Goal: Information Seeking & Learning: Understand process/instructions

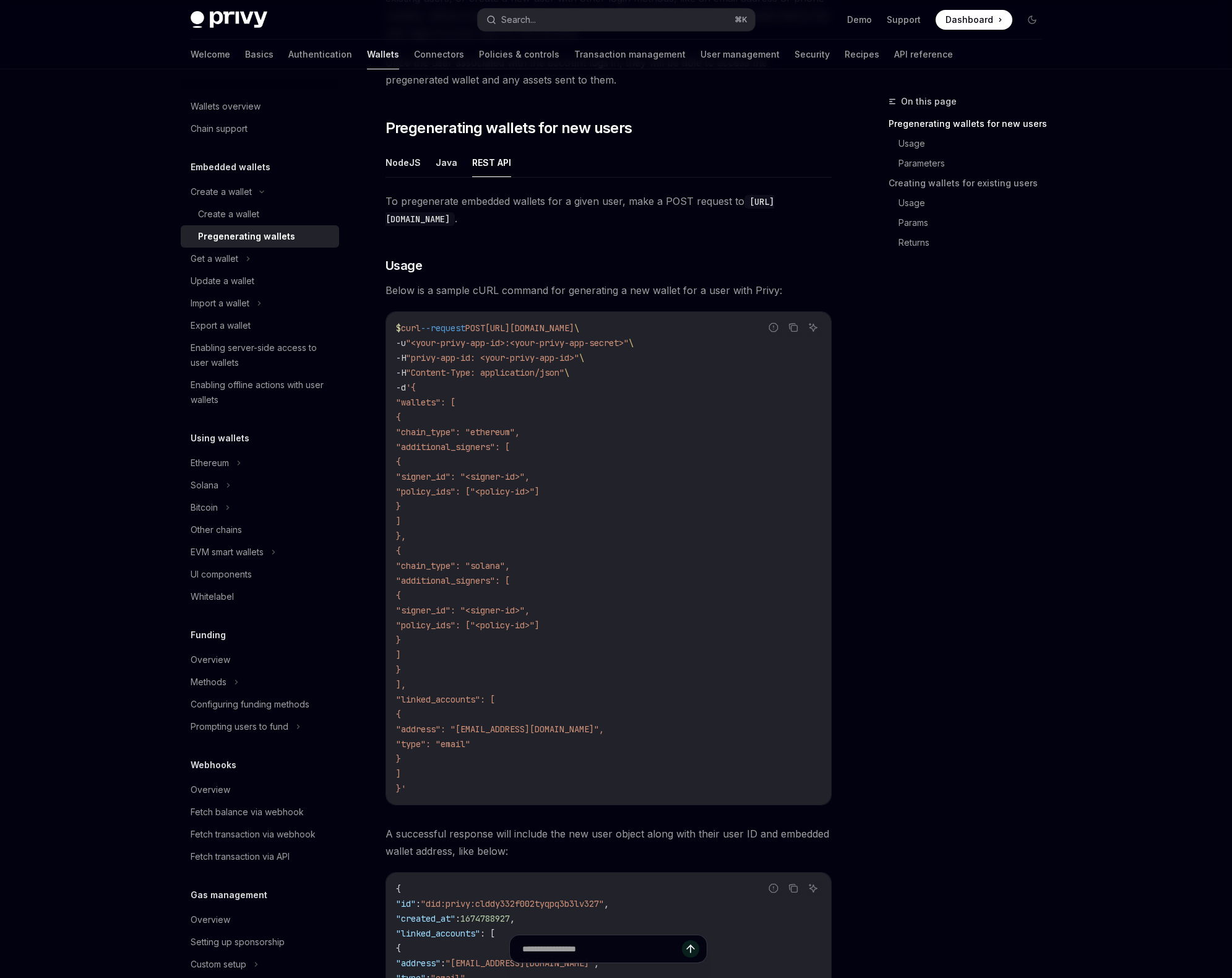
scroll to position [134, 0]
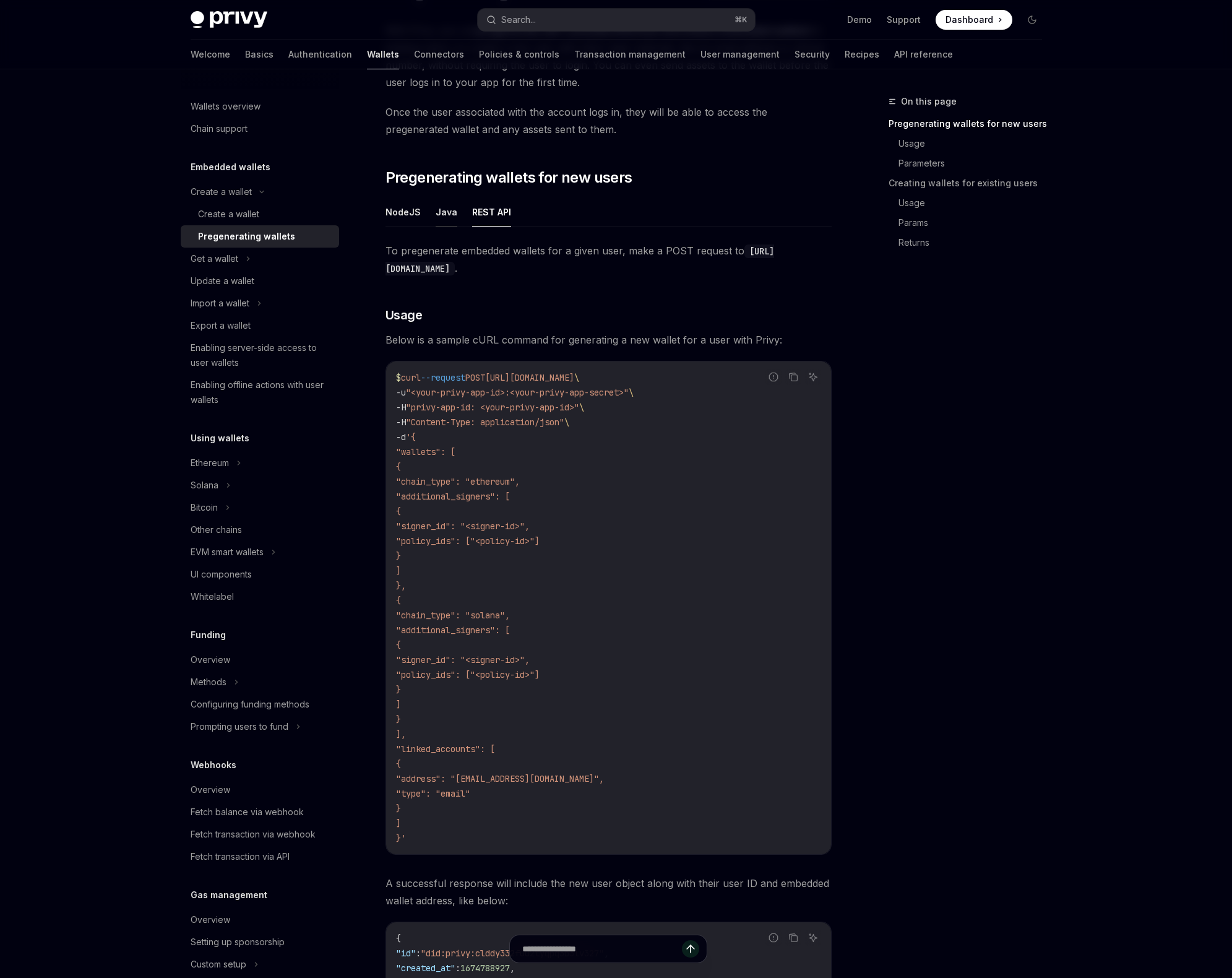
click at [438, 215] on button "Java" at bounding box center [446, 212] width 22 height 29
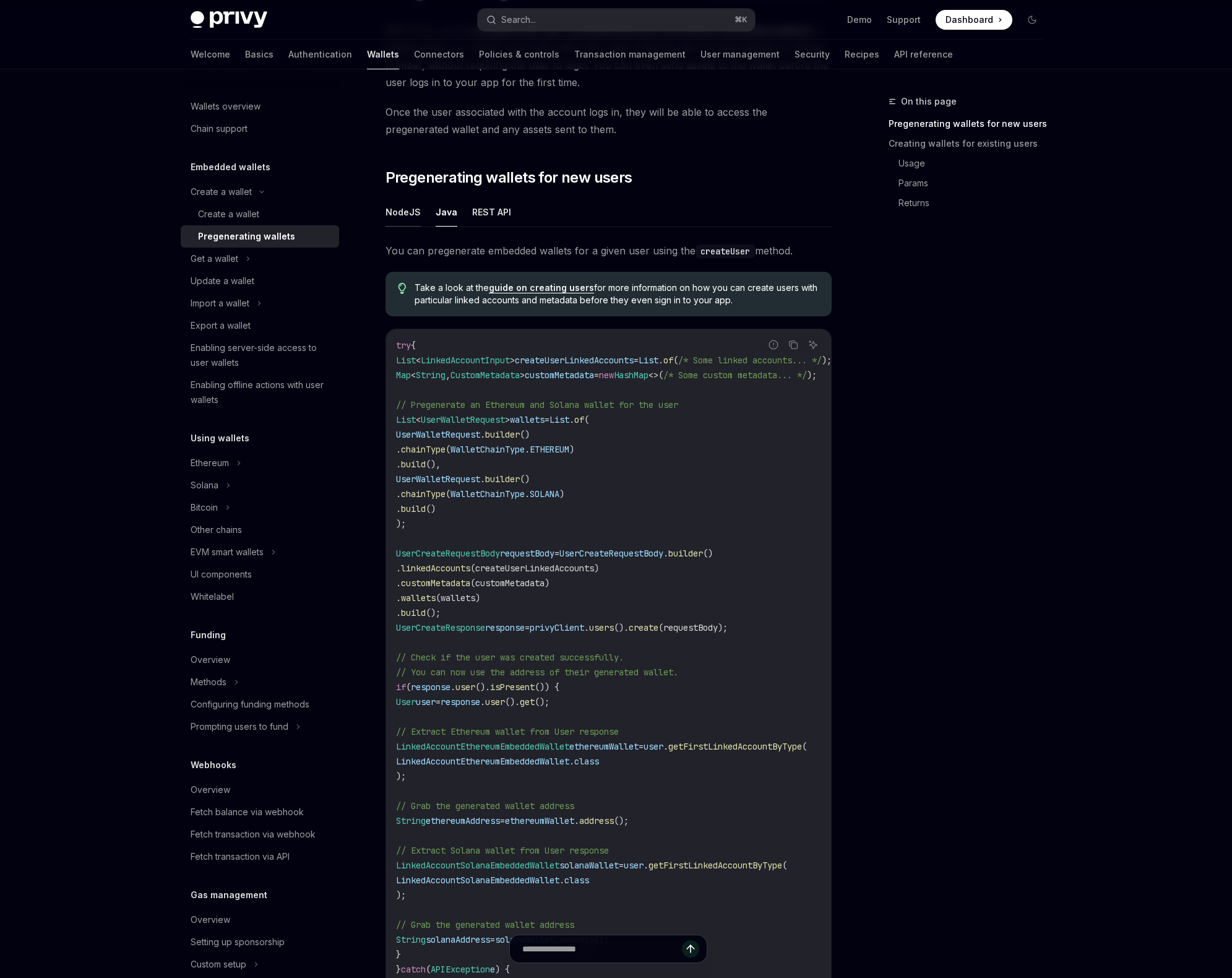
click at [407, 217] on button "NodeJS" at bounding box center [403, 212] width 35 height 29
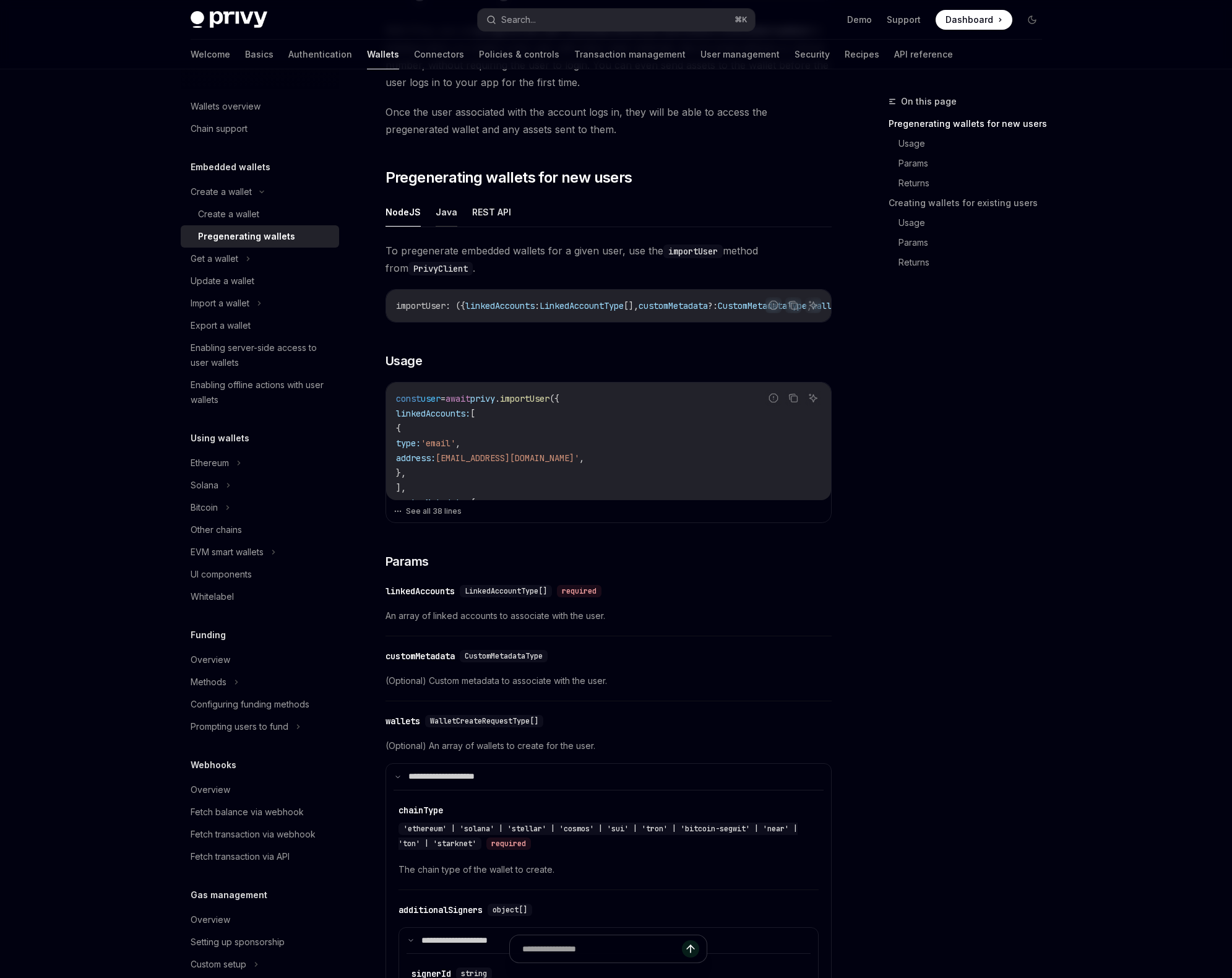
click at [451, 217] on button "Java" at bounding box center [446, 212] width 22 height 29
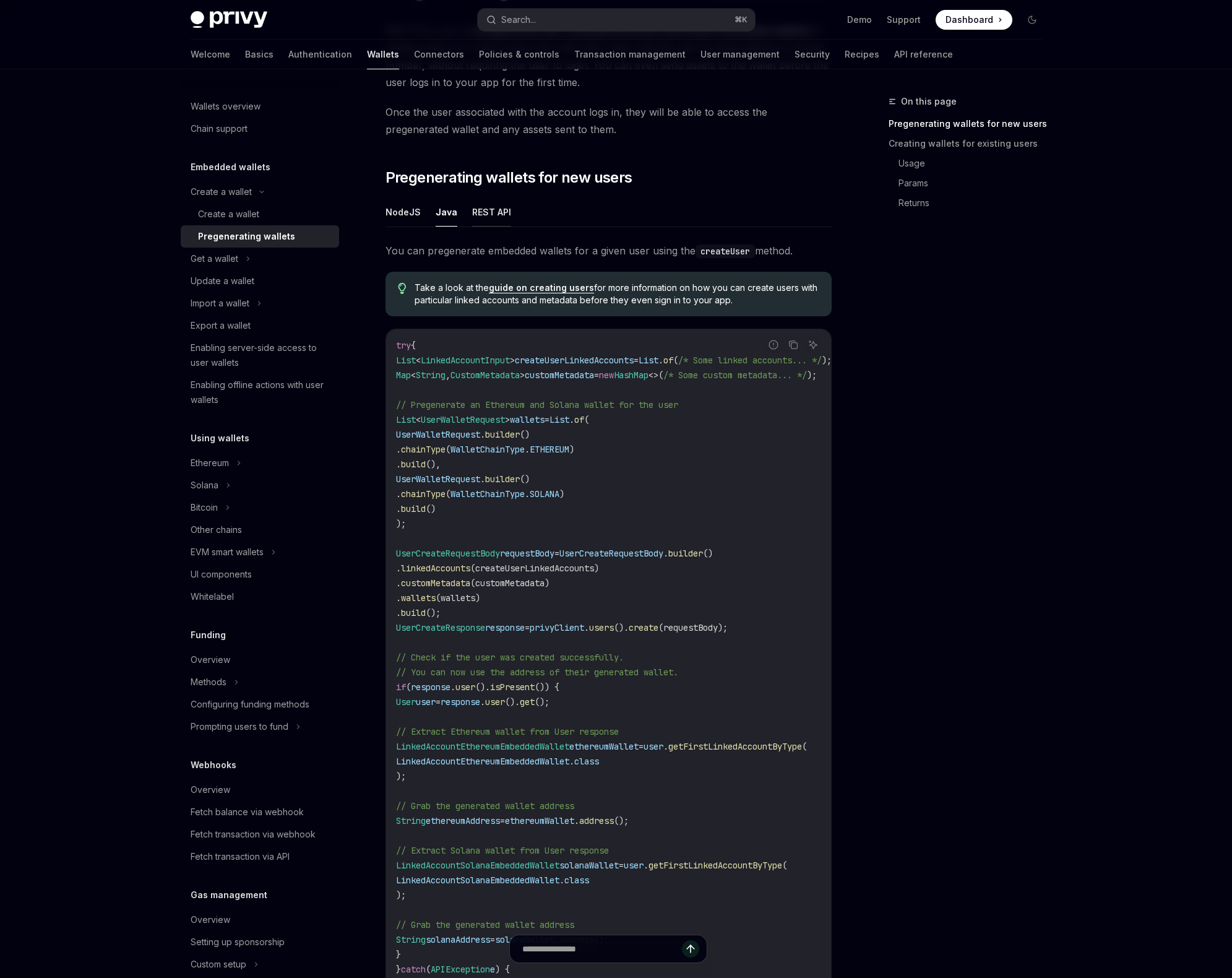
click at [482, 219] on button "REST API" at bounding box center [491, 212] width 39 height 29
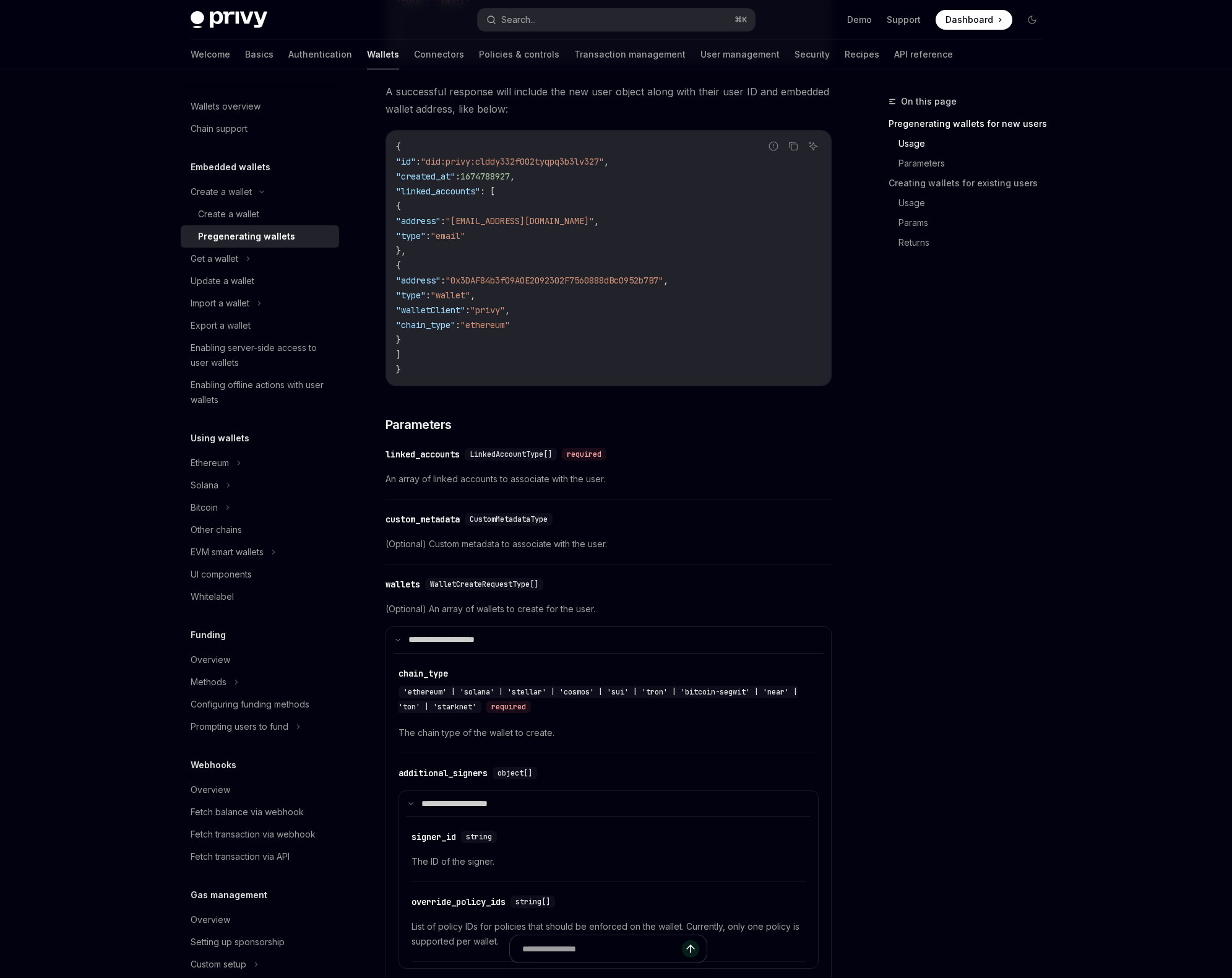
scroll to position [962, 0]
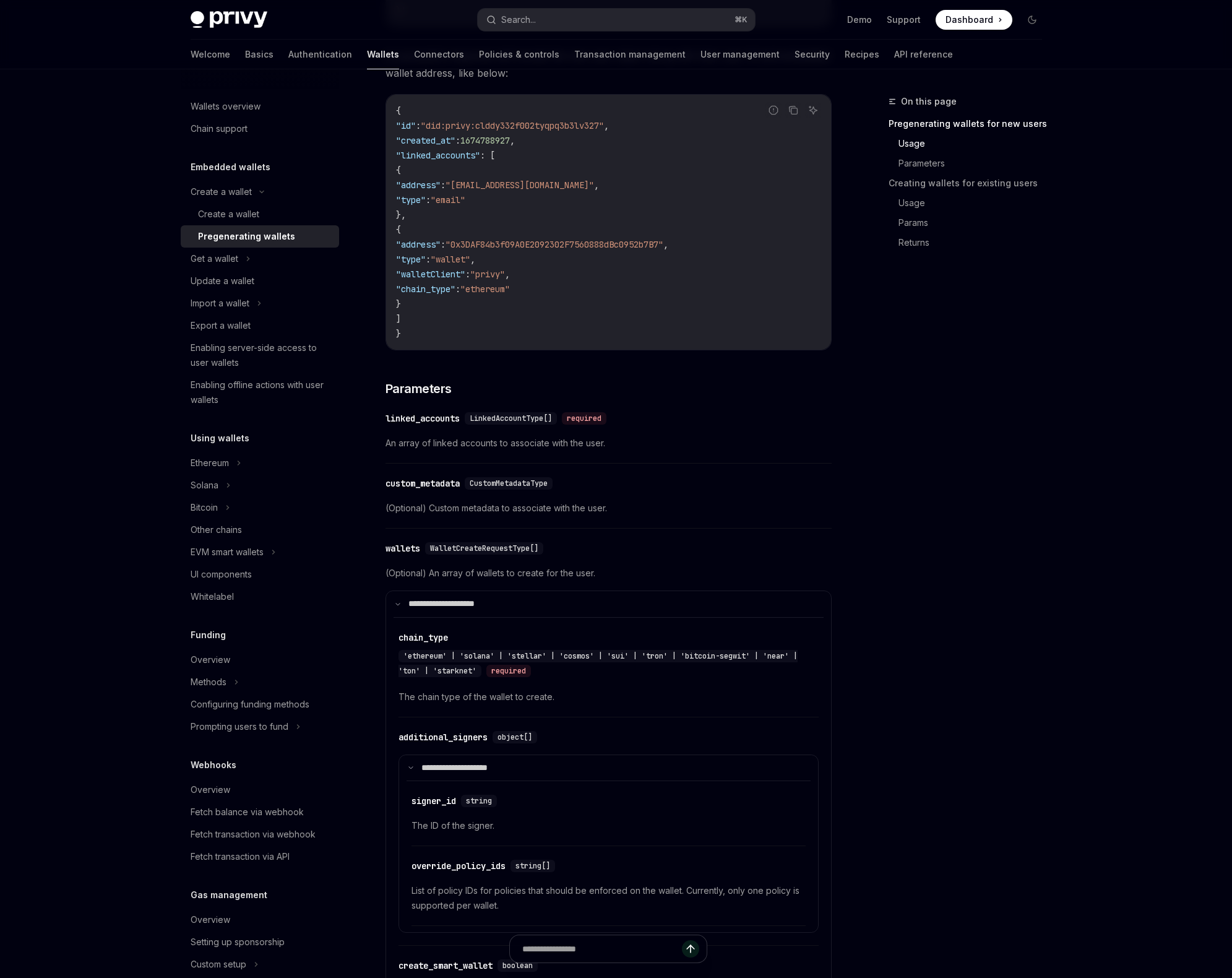
click at [433, 419] on div "linked_accounts" at bounding box center [422, 419] width 75 height 12
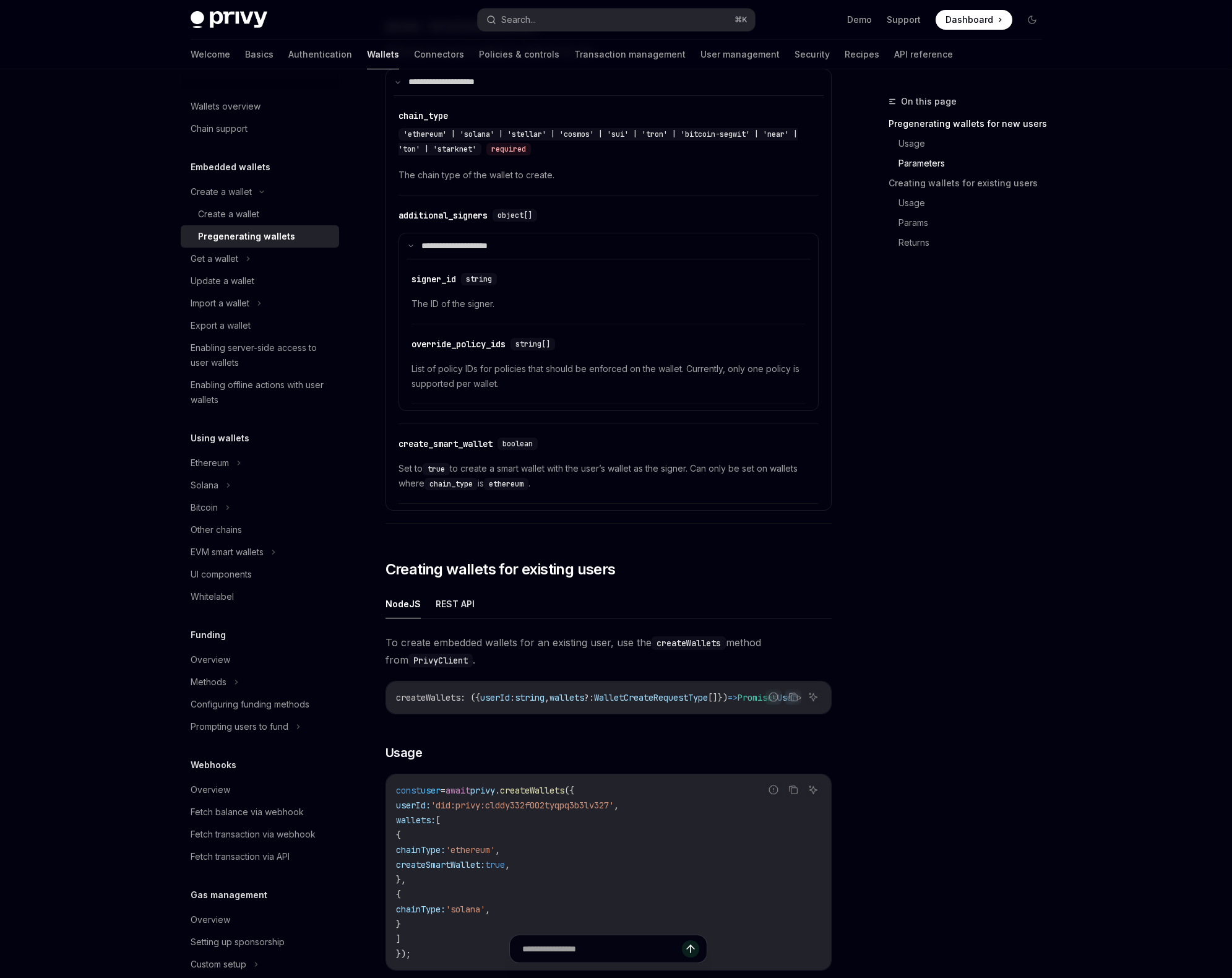
scroll to position [1577, 0]
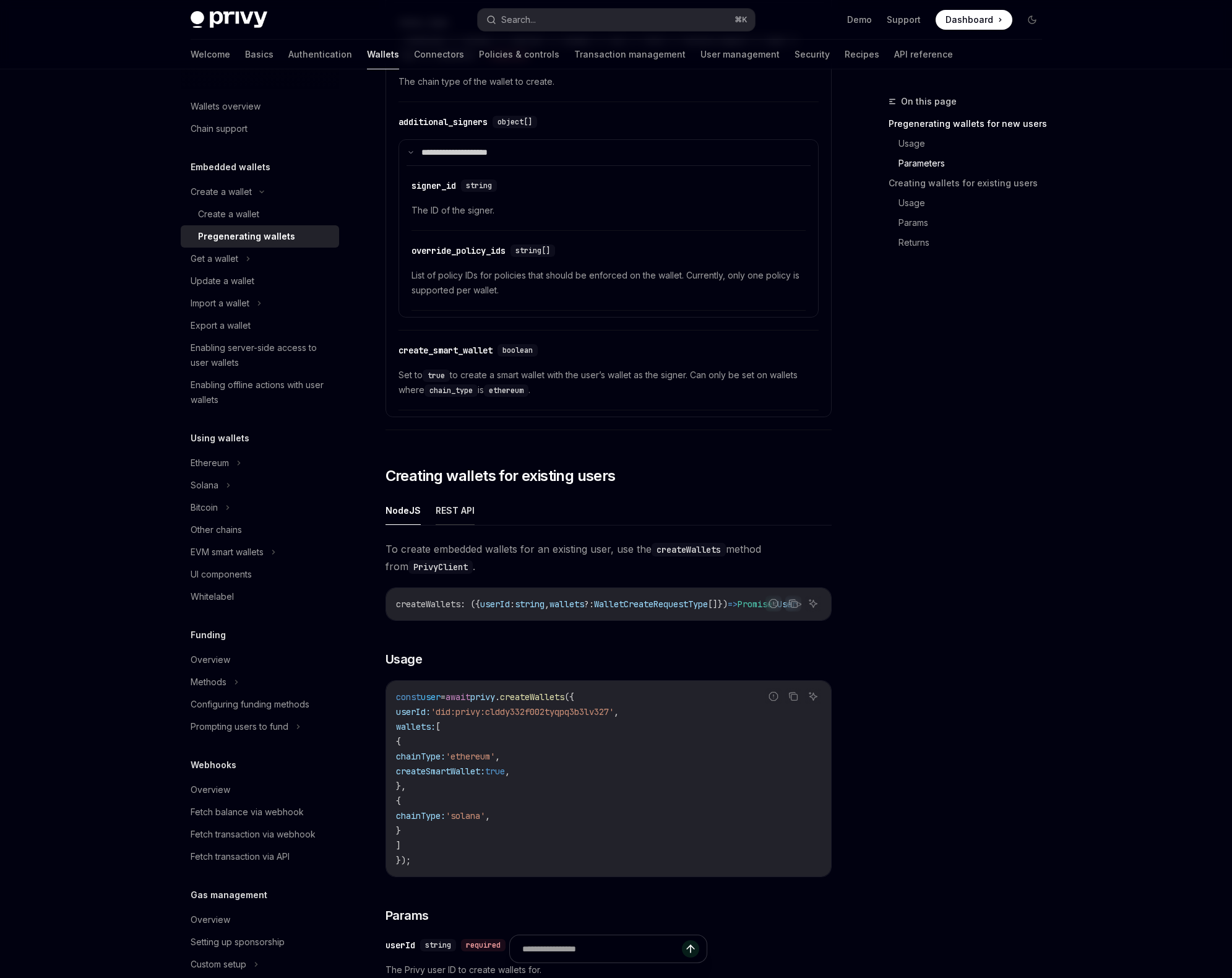
click at [460, 508] on button "REST API" at bounding box center [455, 510] width 39 height 29
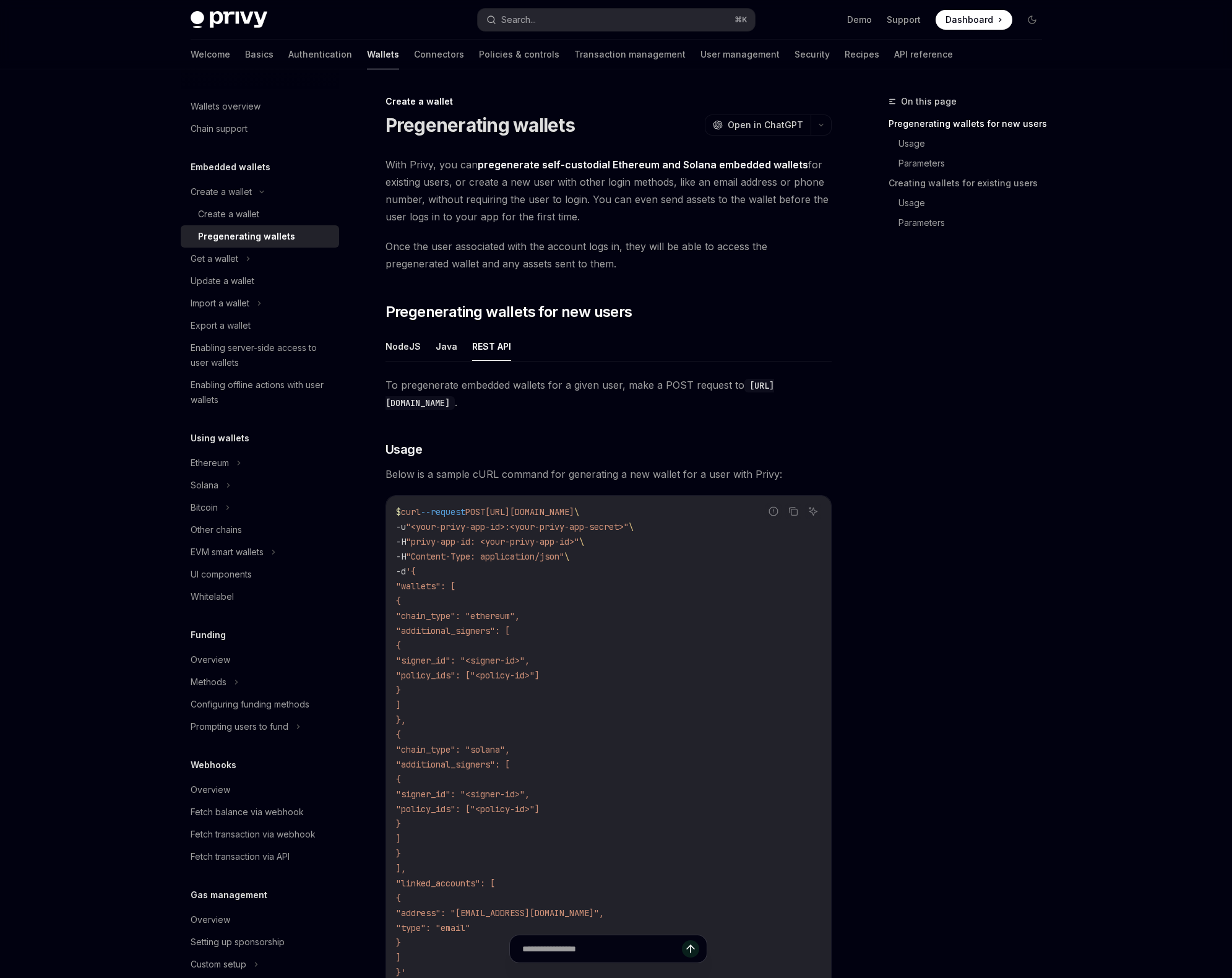
click at [282, 462] on div "Ethereum" at bounding box center [260, 459] width 158 height 22
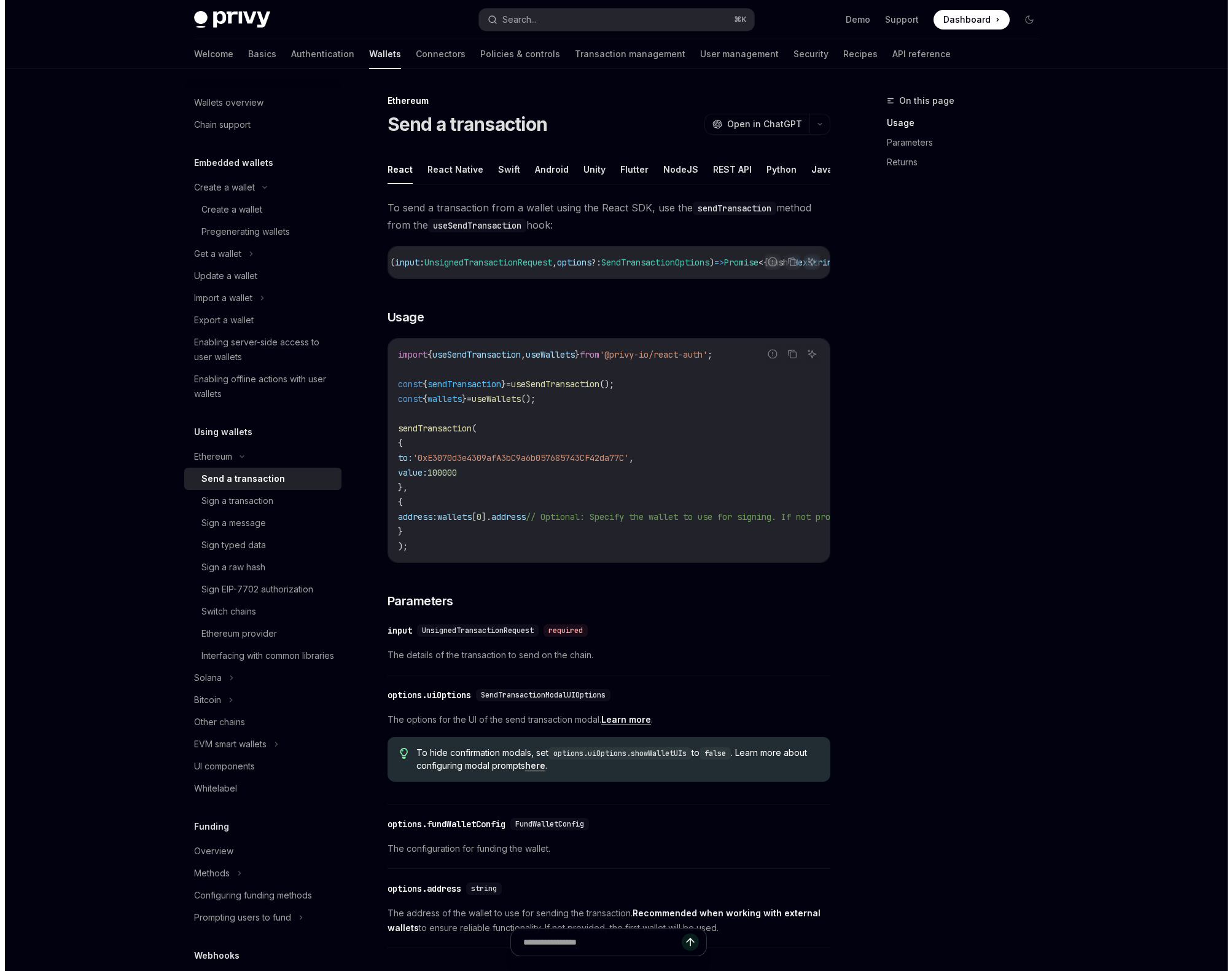
scroll to position [0, 91]
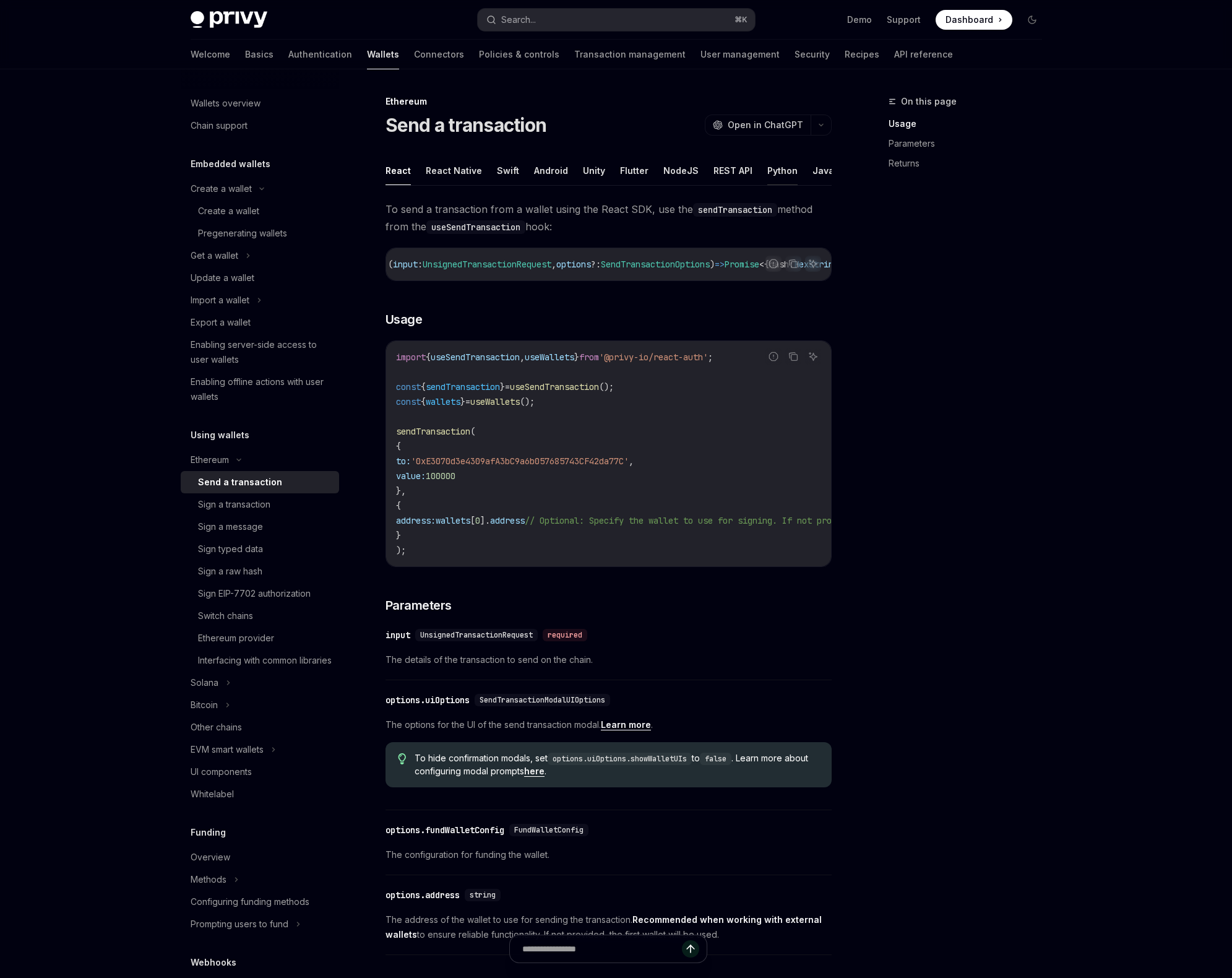
click at [769, 166] on button "Python" at bounding box center [782, 170] width 31 height 29
type textarea "*"
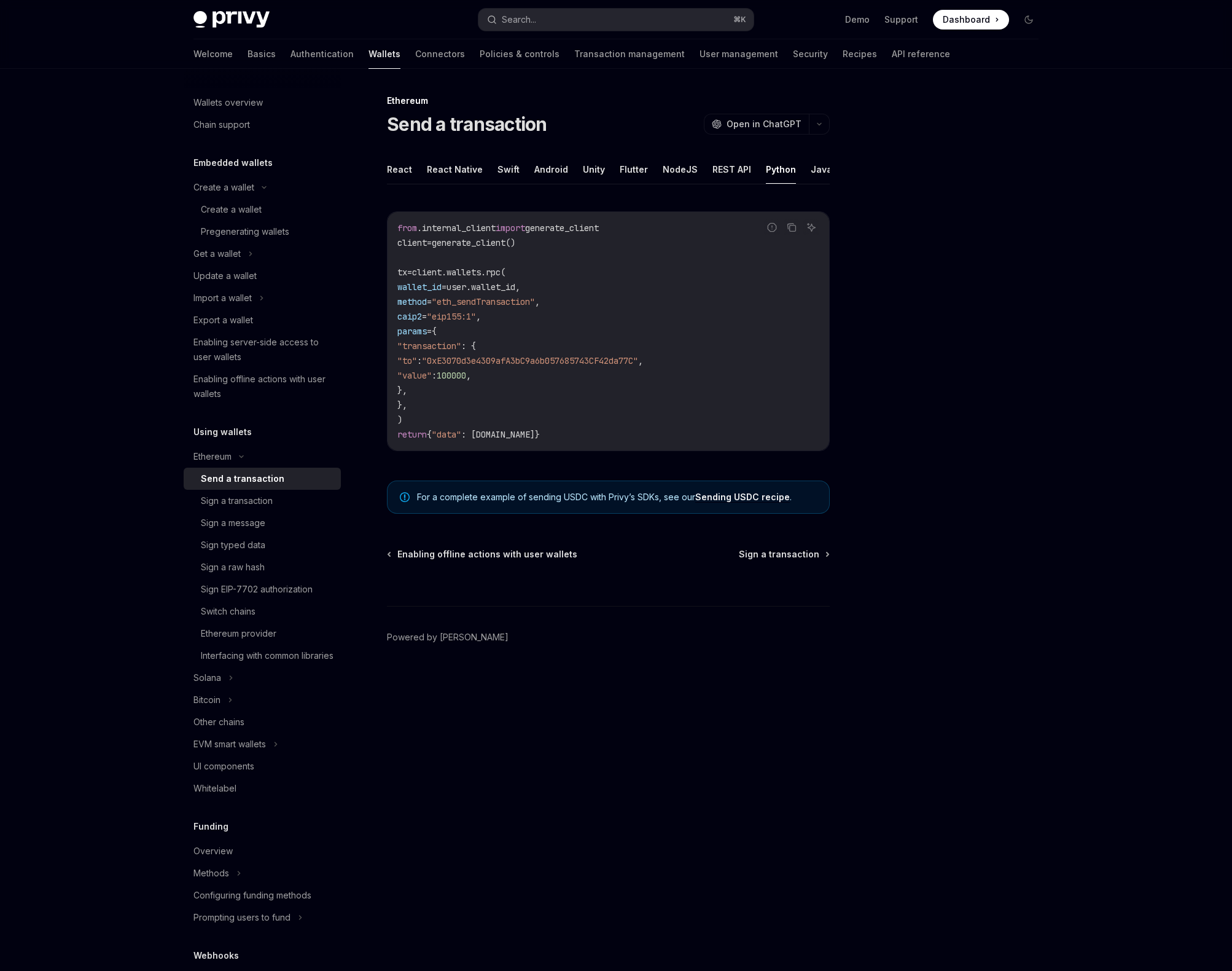
click at [478, 230] on span ".internal_client" at bounding box center [457, 227] width 78 height 11
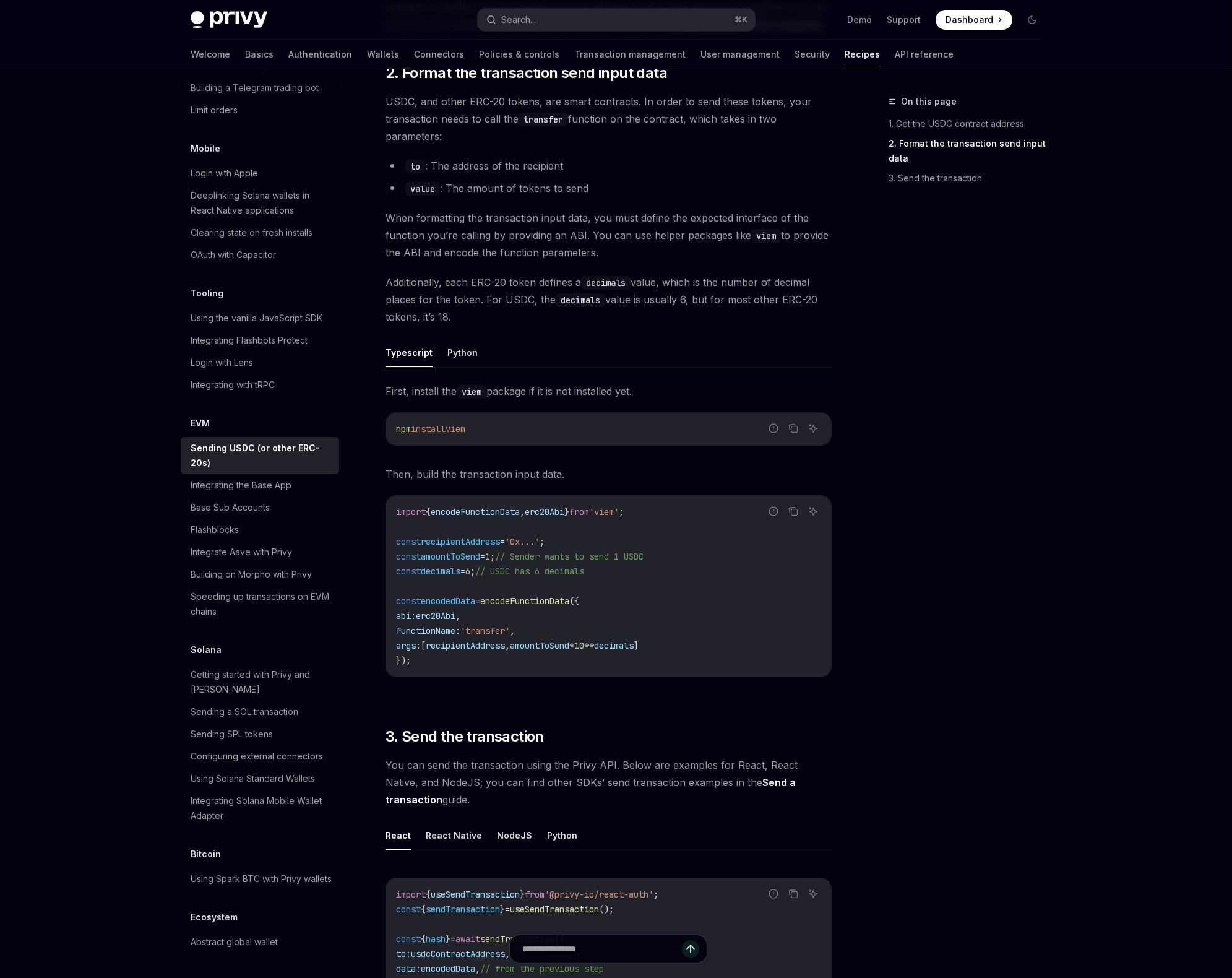
scroll to position [283, 0]
click at [456, 351] on button "Python" at bounding box center [462, 355] width 31 height 29
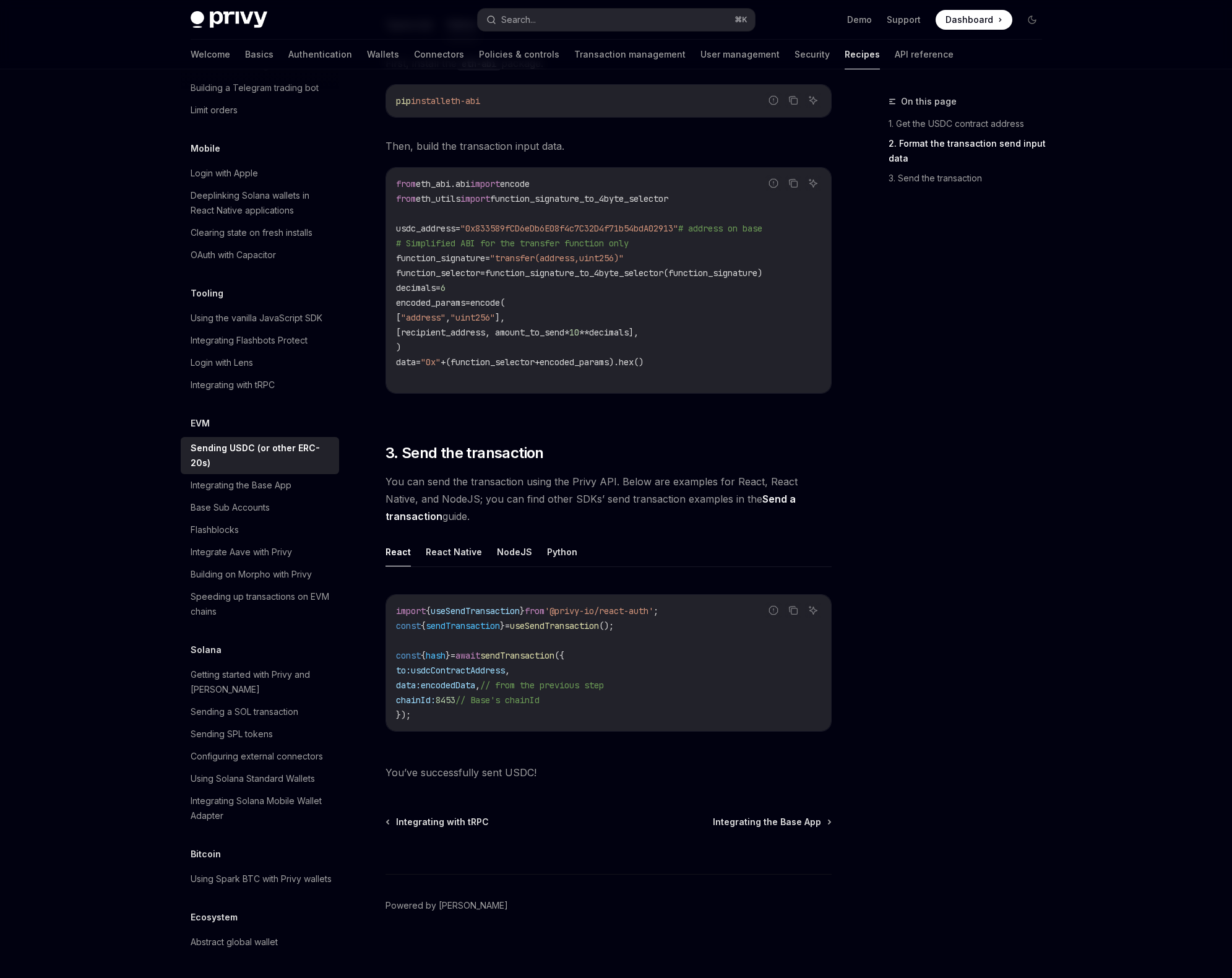
scroll to position [614, 0]
click at [555, 556] on button "Python" at bounding box center [562, 552] width 31 height 29
type textarea "*"
